Goal: Task Accomplishment & Management: Manage account settings

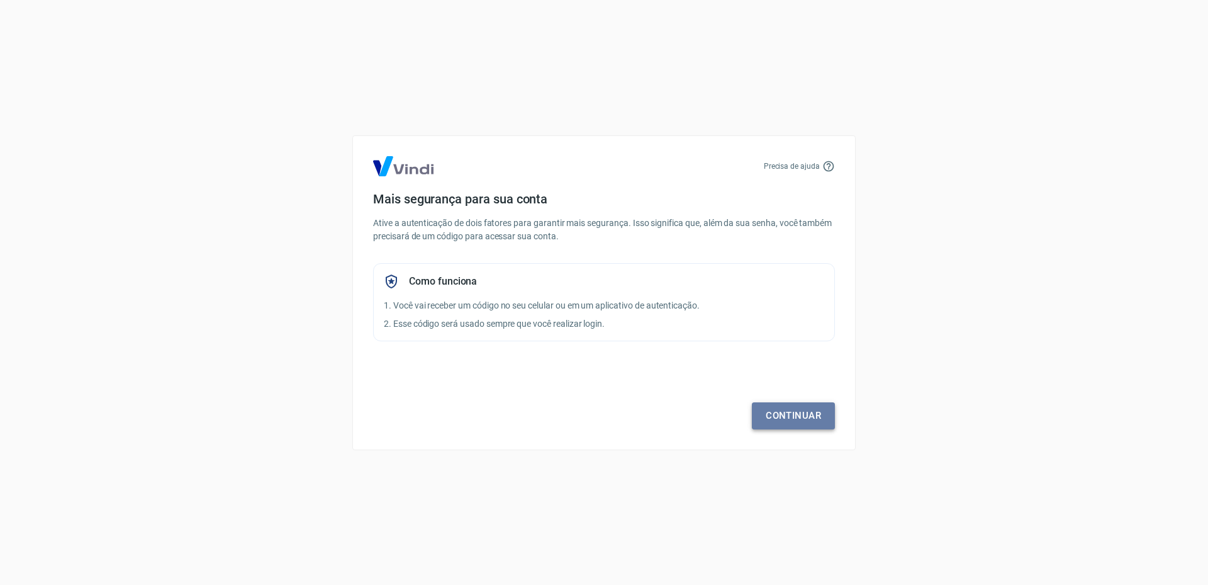
click at [808, 415] on link "Continuar" at bounding box center [793, 415] width 83 height 26
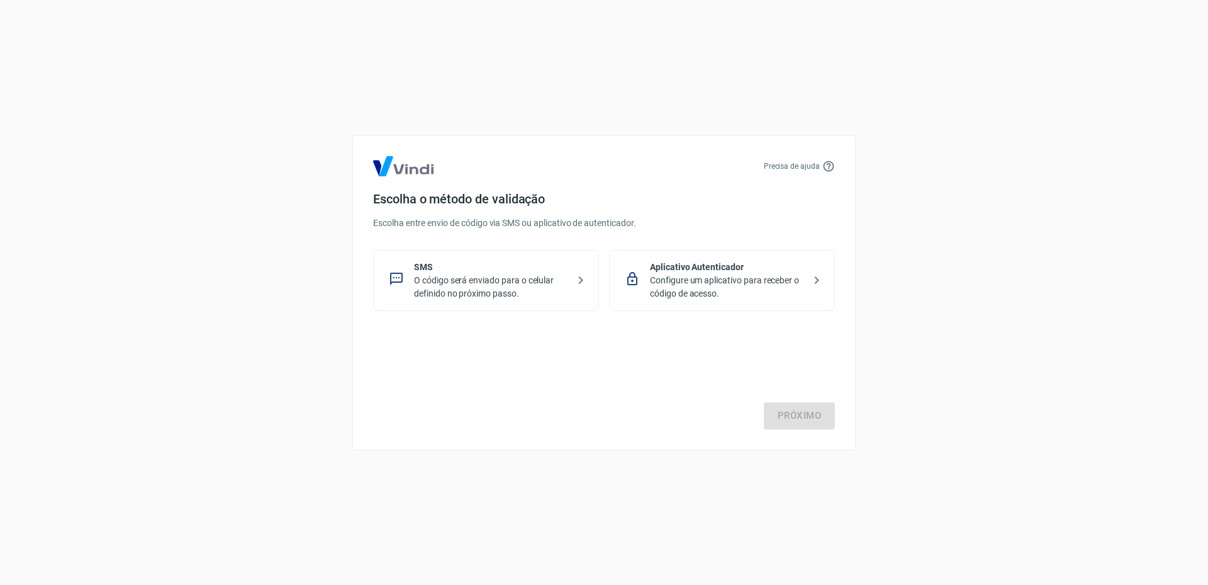
click at [450, 290] on p "O código será enviado para o celular definido no próximo passo." at bounding box center [491, 287] width 154 height 26
click at [802, 410] on link "Próximo" at bounding box center [799, 415] width 71 height 26
